Goal: Task Accomplishment & Management: Complete application form

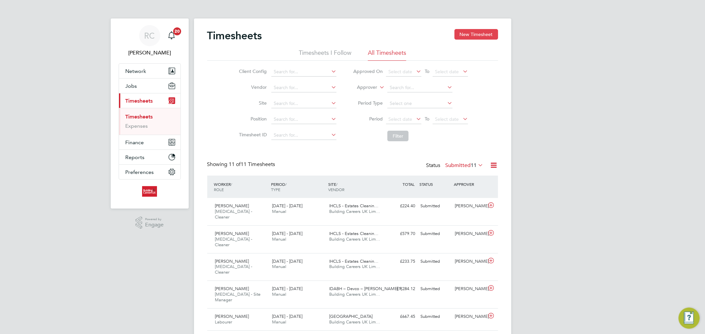
click at [467, 33] on button "New Timesheet" at bounding box center [476, 34] width 44 height 11
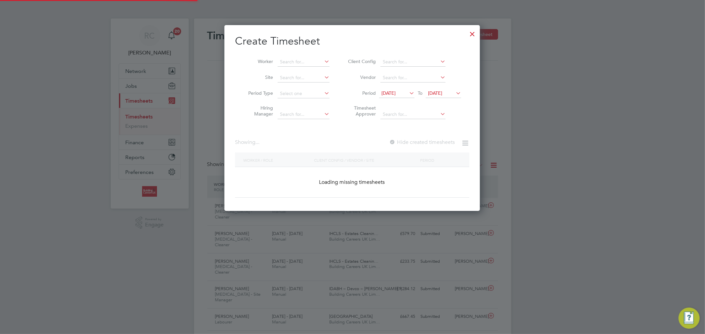
scroll to position [837, 256]
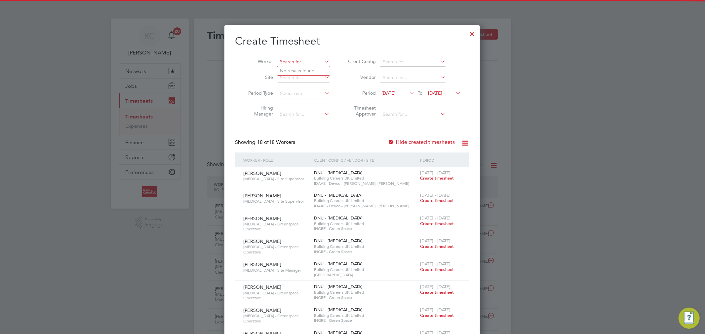
click at [304, 61] on input at bounding box center [304, 61] width 52 height 9
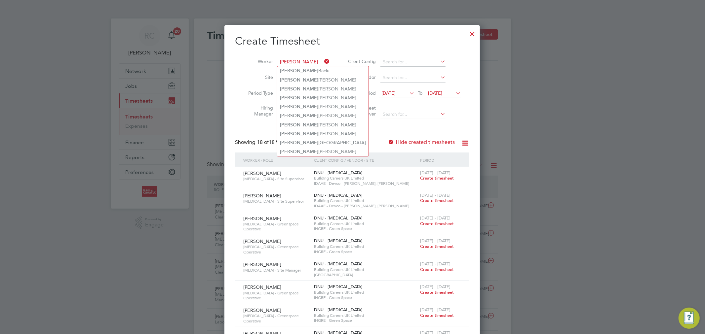
type input "[PERSON_NAME]"
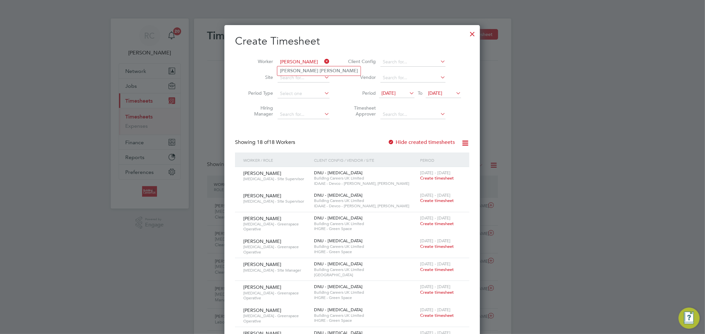
type input "[PERSON_NAME]"
click at [289, 66] on ul "[PERSON_NAME]" at bounding box center [319, 71] width 84 height 10
click at [308, 64] on input at bounding box center [304, 61] width 52 height 9
click at [312, 68] on li "[PERSON_NAME]" at bounding box center [318, 71] width 83 height 9
type input "[PERSON_NAME]"
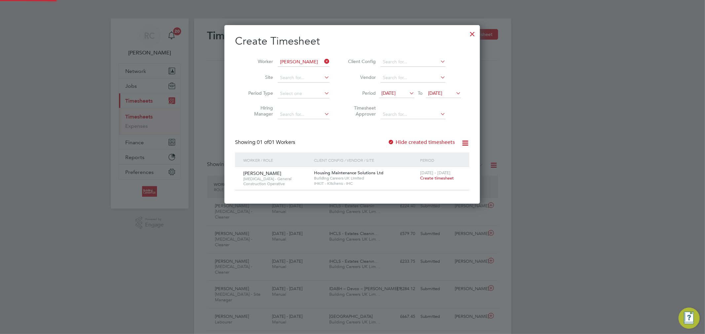
scroll to position [179, 256]
click at [395, 90] on span "[DATE]" at bounding box center [388, 93] width 14 height 6
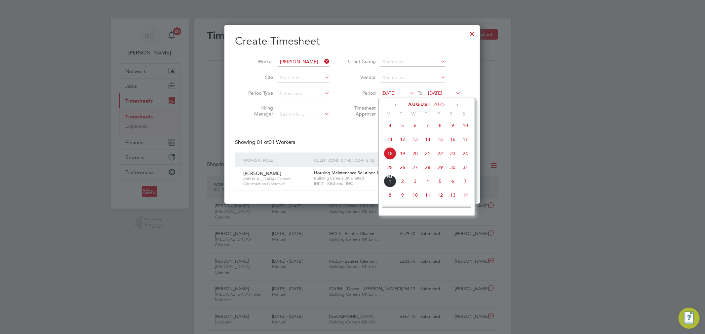
click at [389, 167] on span "25" at bounding box center [390, 167] width 13 height 13
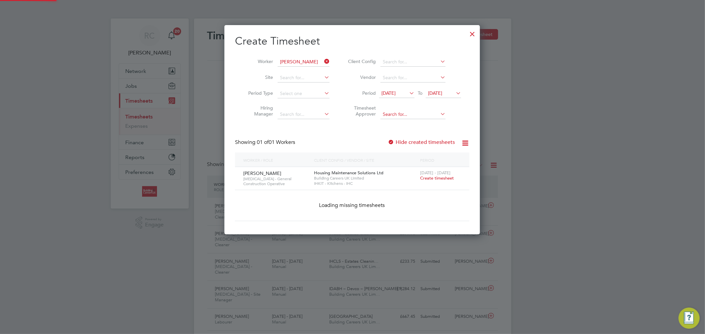
scroll to position [179, 256]
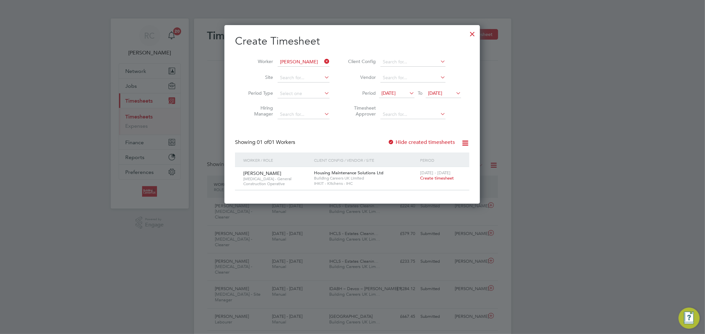
click at [442, 92] on span "[DATE]" at bounding box center [435, 93] width 14 height 6
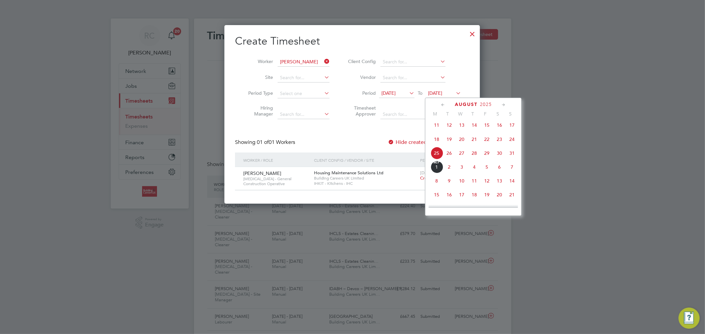
click at [514, 155] on span "31" at bounding box center [512, 153] width 13 height 13
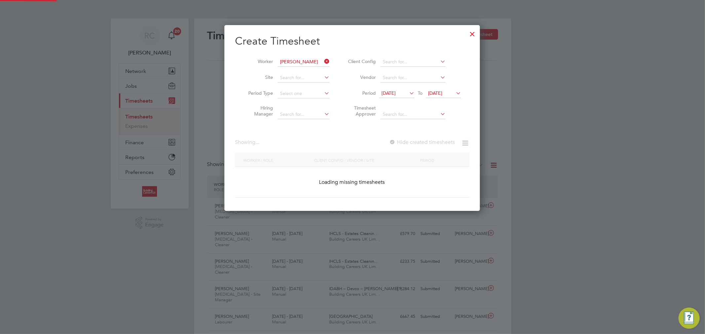
scroll to position [179, 256]
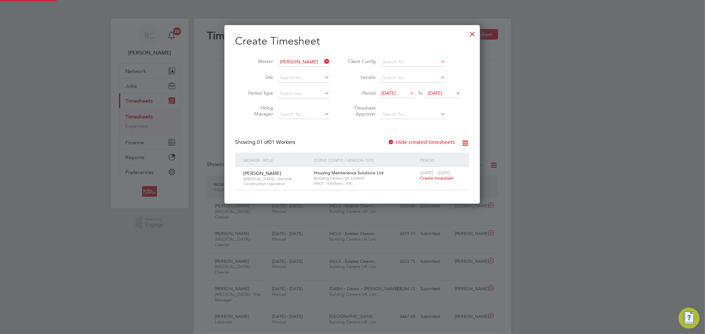
click at [438, 180] on span "Create timesheet" at bounding box center [437, 178] width 34 height 6
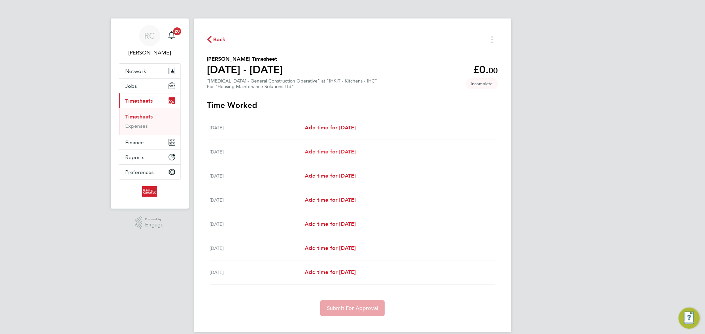
click at [316, 149] on span "Add time for [DATE]" at bounding box center [330, 152] width 51 height 6
select select "30"
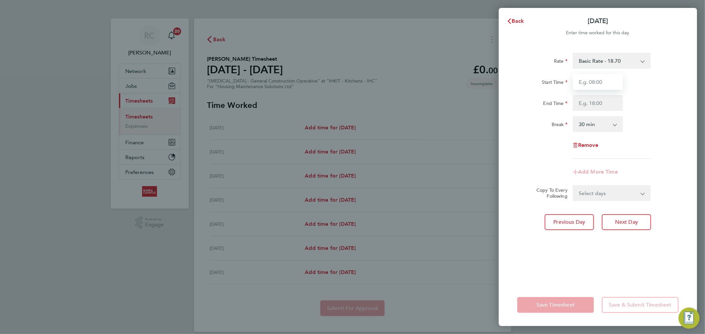
click at [588, 82] on input "Start Time" at bounding box center [598, 82] width 50 height 16
type input "08:00"
click at [585, 103] on input "End Time" at bounding box center [598, 103] width 50 height 16
type input "16:30"
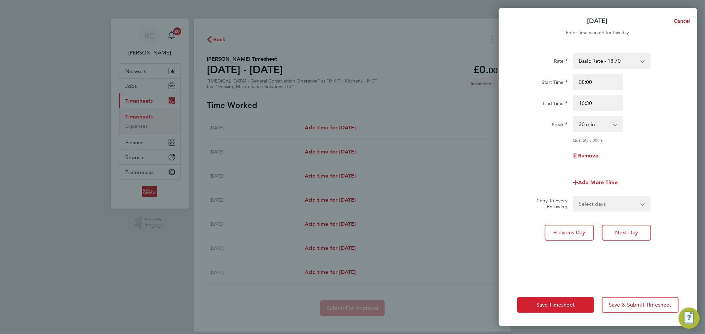
click at [692, 117] on div "Rate Basic Rate - 18.70 Start Time 08:00 End Time 16:30 Break 0 min 15 min 30 m…" at bounding box center [598, 164] width 198 height 239
click at [600, 199] on select "Select days Day Weekday (Mon-Fri) Weekend (Sat-Sun) [DATE] [DATE] [DATE] [DATE]…" at bounding box center [607, 204] width 69 height 15
select select "WEEKDAY"
click at [573, 197] on select "Select days Day Weekday (Mon-Fri) Weekend (Sat-Sun) [DATE] [DATE] [DATE] [DATE]…" at bounding box center [607, 204] width 69 height 15
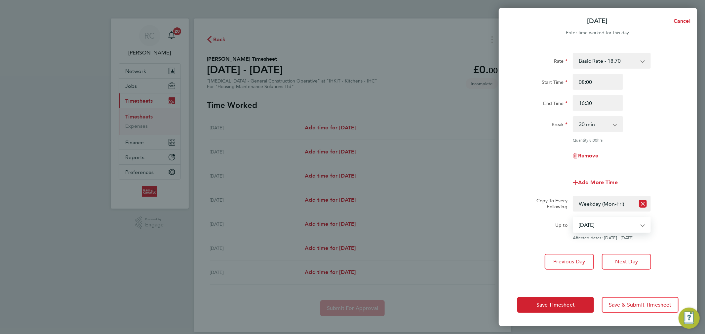
click at [612, 219] on select "[DATE] [DATE] [DATE] [DATE] [DATE]" at bounding box center [607, 225] width 69 height 15
select select "[DATE]"
click at [573, 218] on select "[DATE] [DATE] [DATE] [DATE] [DATE]" at bounding box center [607, 225] width 69 height 15
click at [563, 307] on span "Save Timesheet" at bounding box center [555, 305] width 38 height 7
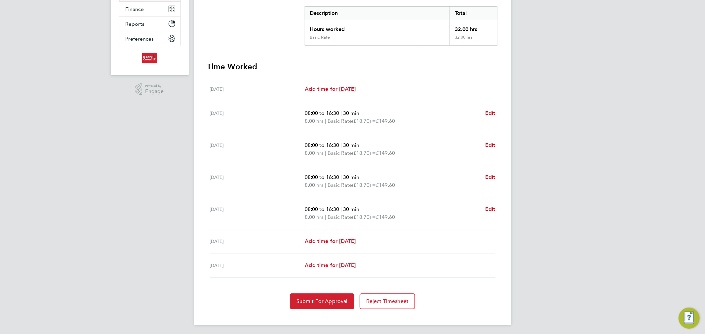
scroll to position [134, 0]
click at [490, 206] on span "Edit" at bounding box center [490, 209] width 10 height 6
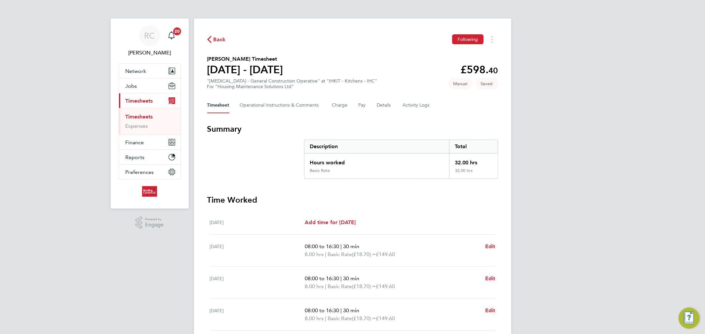
select select "30"
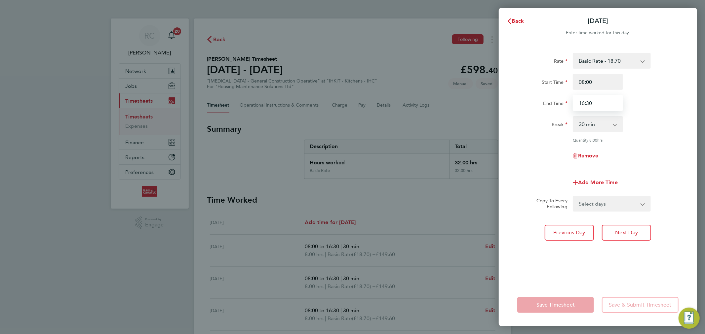
click at [580, 107] on input "16:30" at bounding box center [598, 103] width 50 height 16
type input "15:30"
click at [555, 306] on app-form-button "Save Timesheet" at bounding box center [557, 305] width 81 height 16
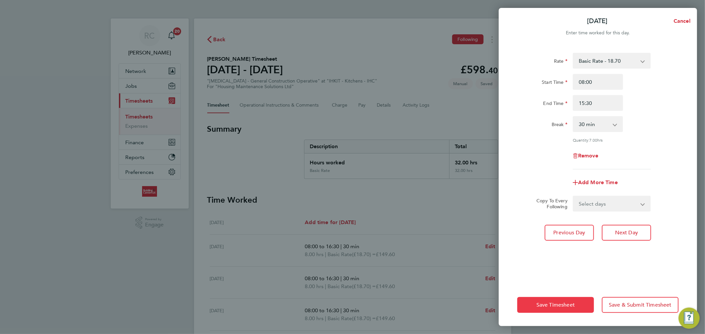
click at [553, 301] on button "Save Timesheet" at bounding box center [555, 305] width 77 height 16
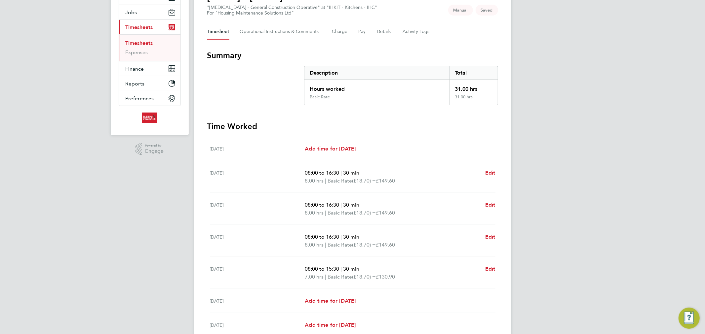
scroll to position [134, 0]
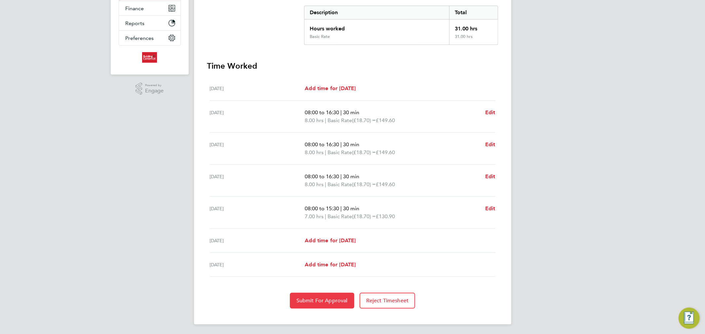
click at [329, 298] on span "Submit For Approval" at bounding box center [321, 301] width 51 height 7
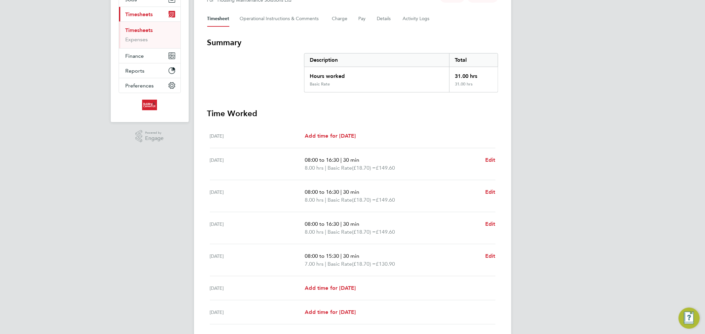
scroll to position [0, 0]
